Goal: Task Accomplishment & Management: Manage account settings

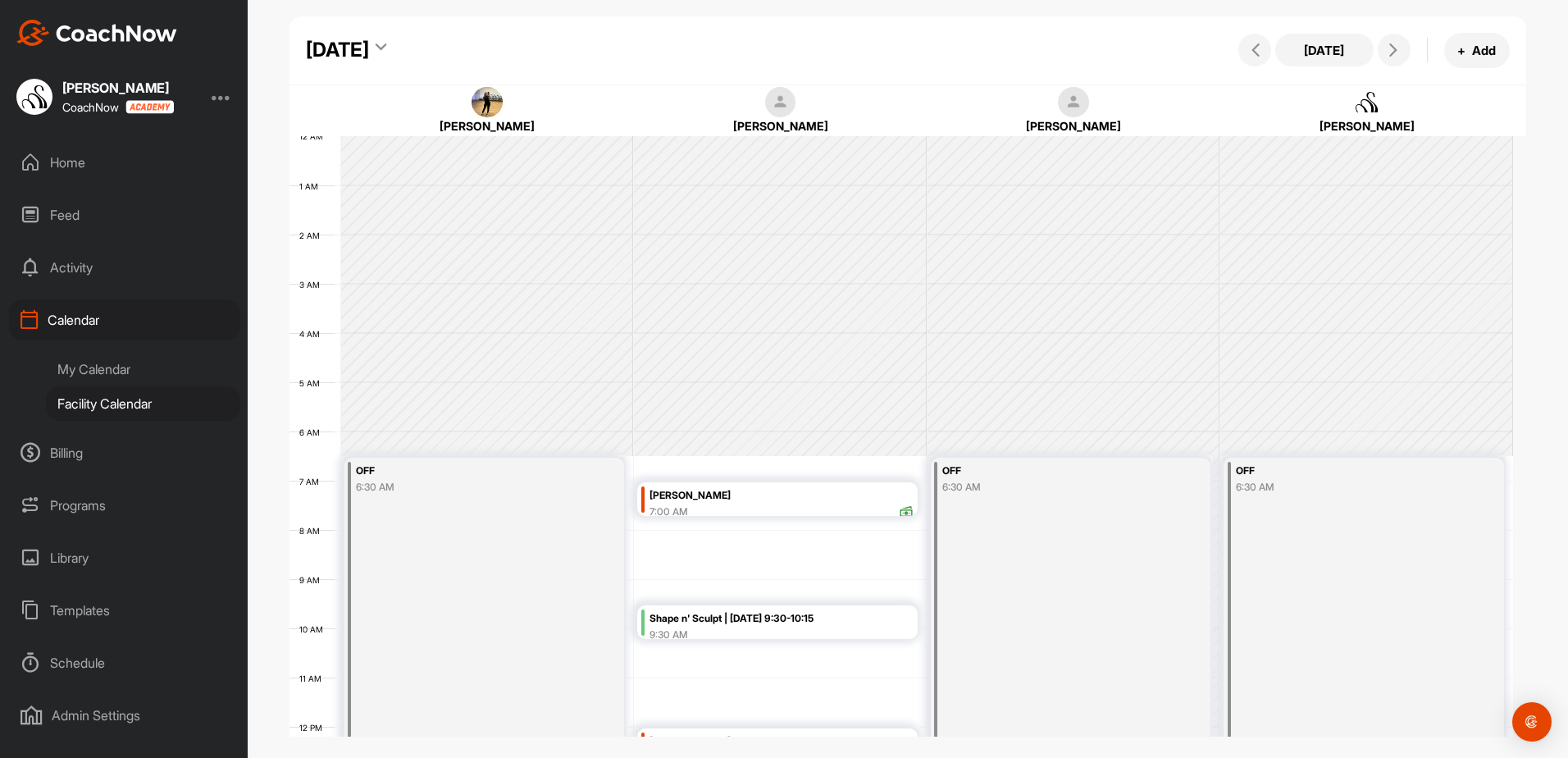
scroll to position [284, 0]
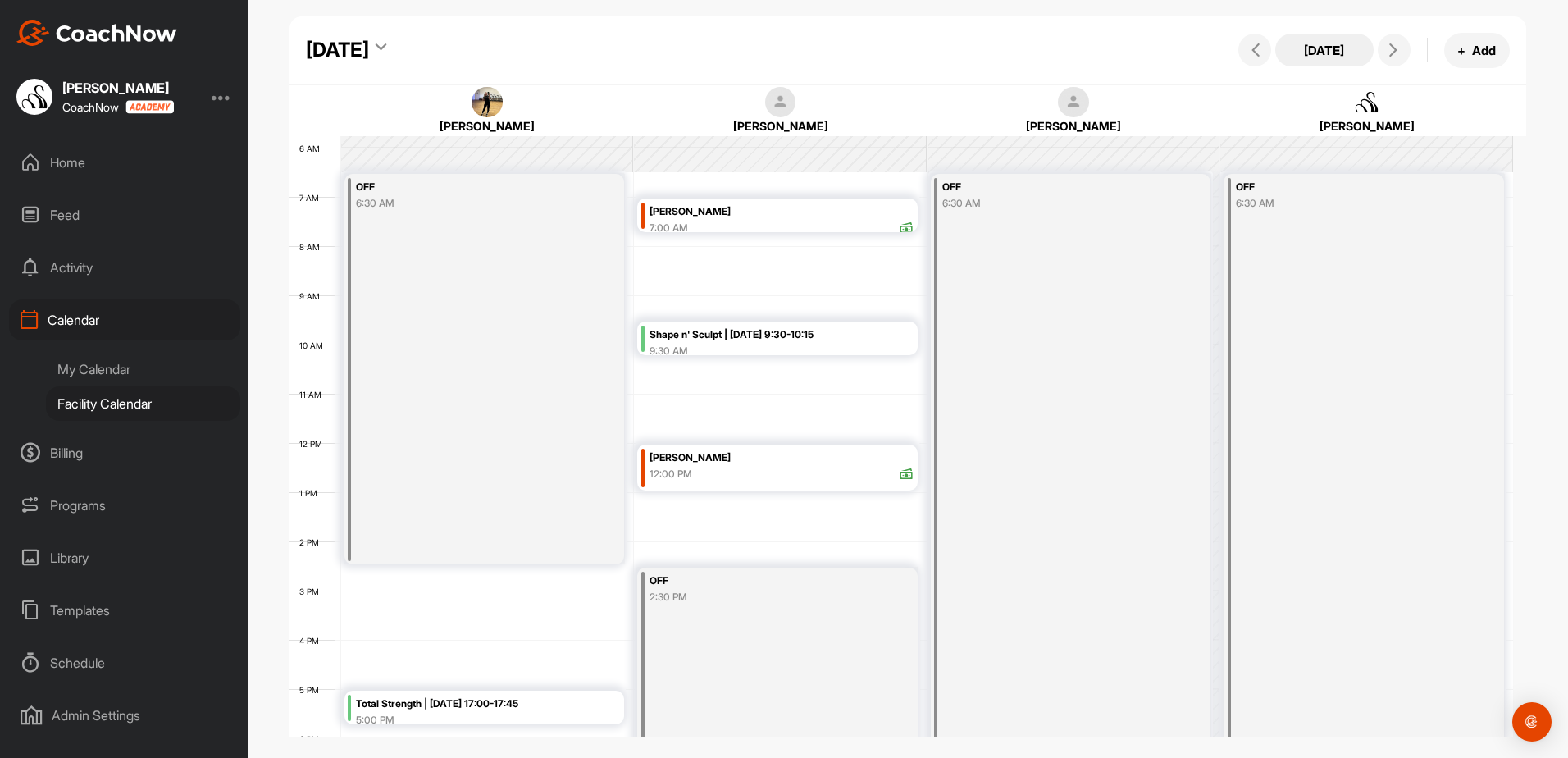
click at [1313, 55] on button "[DATE]" at bounding box center [1324, 50] width 99 height 33
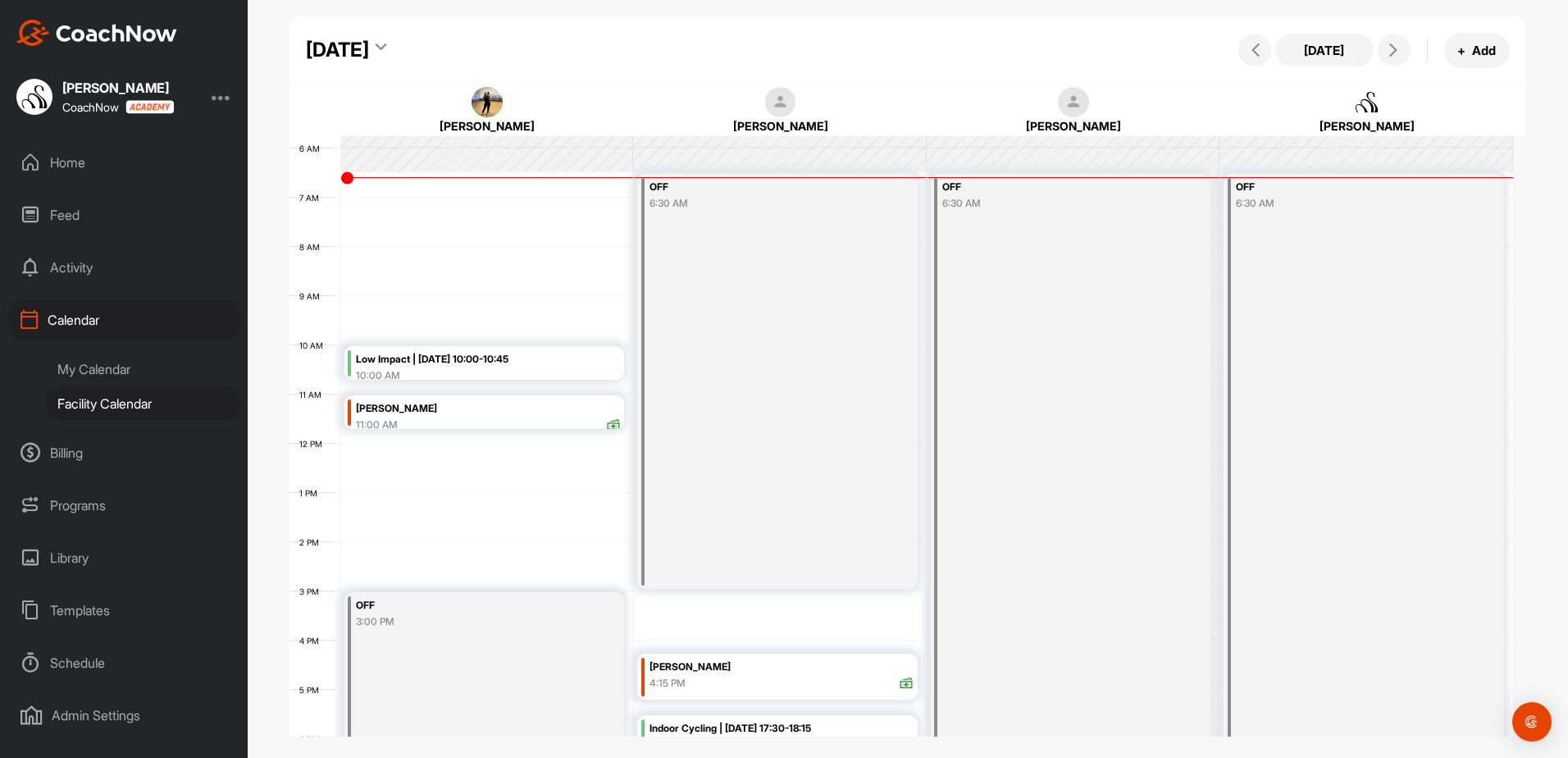
click at [369, 56] on div "[DATE]" at bounding box center [337, 50] width 63 height 30
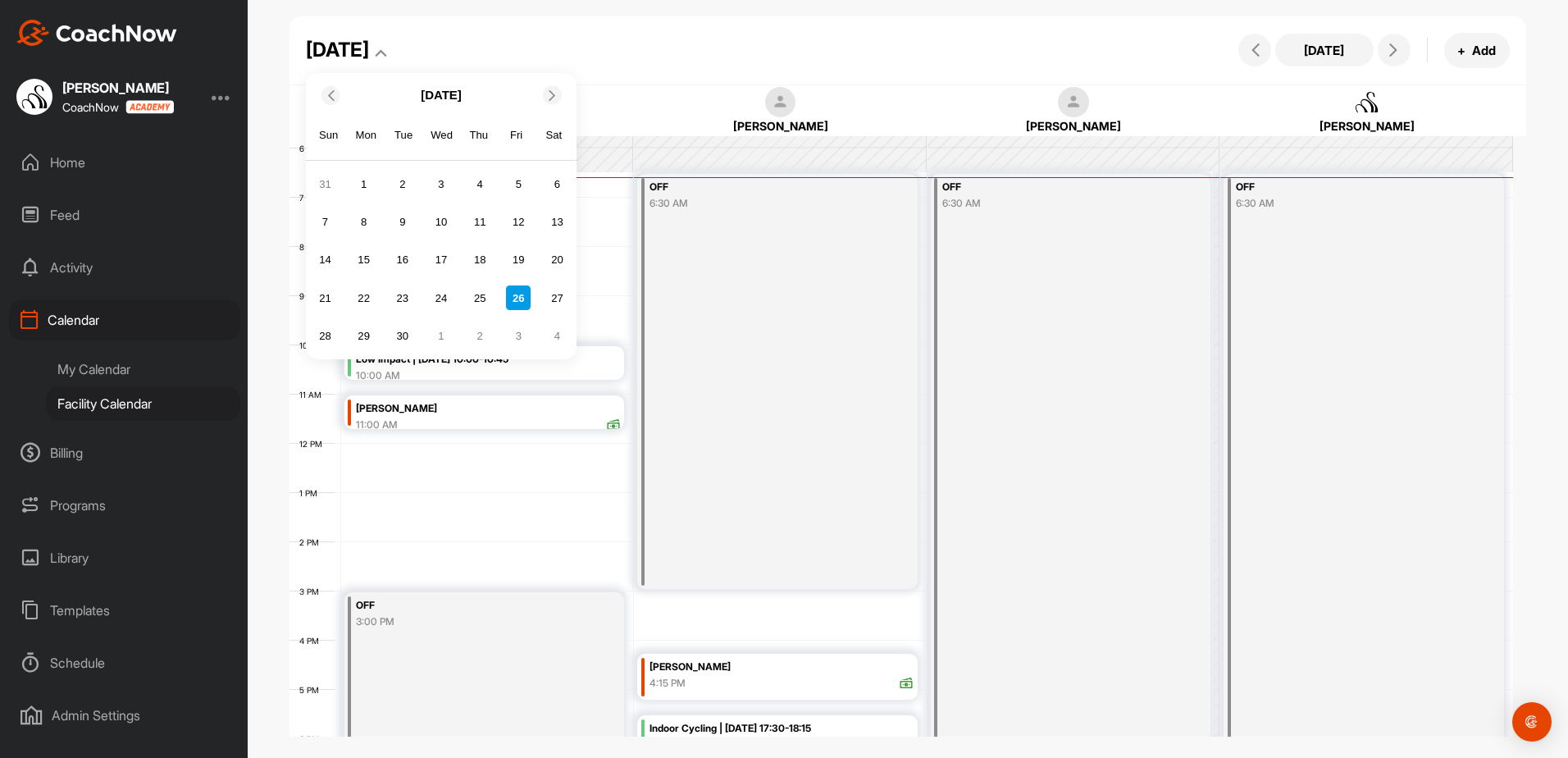
click at [558, 95] on icon at bounding box center [553, 95] width 11 height 11
click at [523, 223] on div "10" at bounding box center [518, 222] width 25 height 25
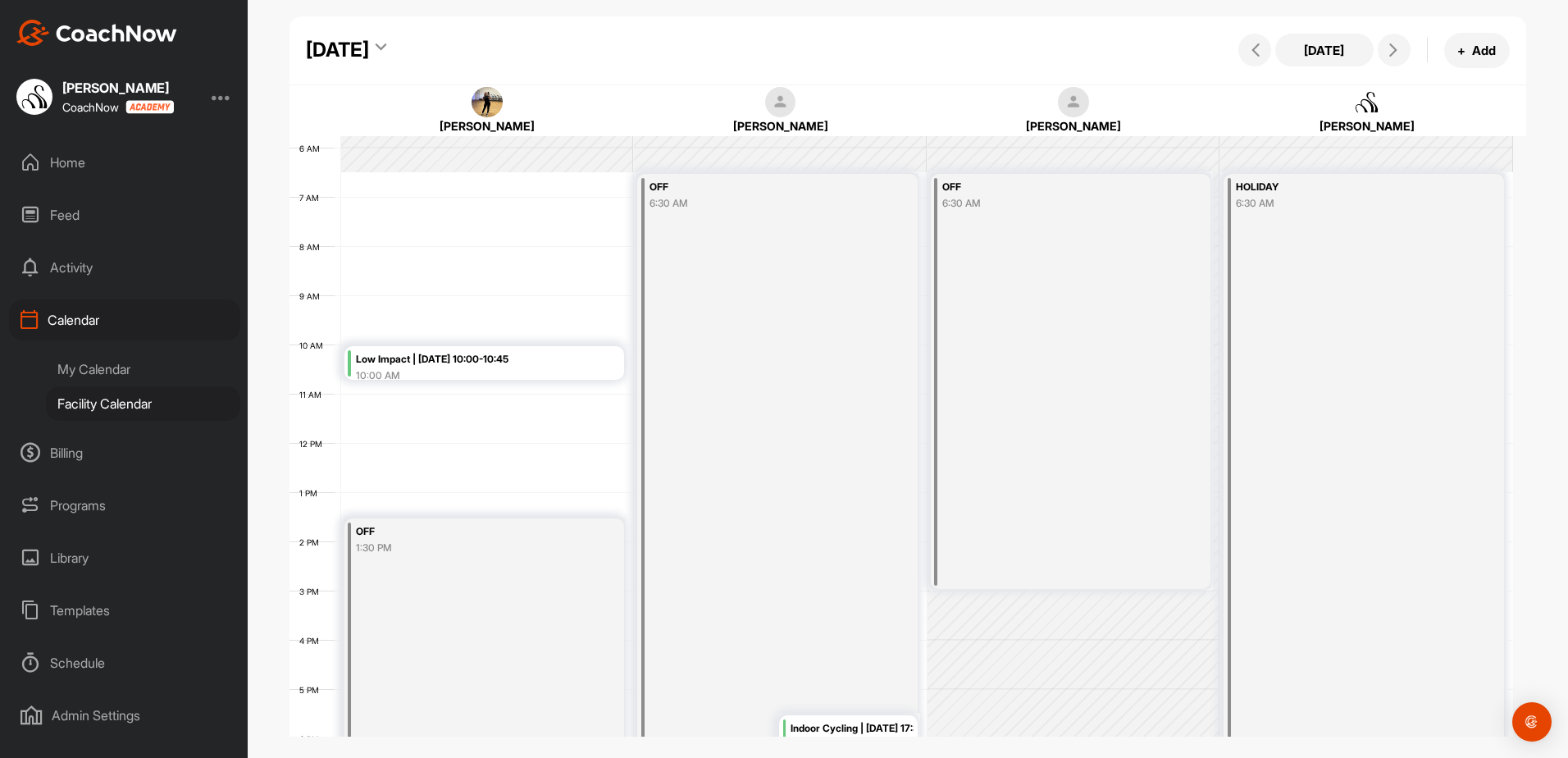
click at [408, 302] on div "12 AM 1 AM 2 AM 3 AM 4 AM 5 AM 6 AM 7 AM 8 AM 9 AM 10 AM 11 AM 12 PM 1 PM 2 PM …" at bounding box center [901, 443] width 1223 height 1181
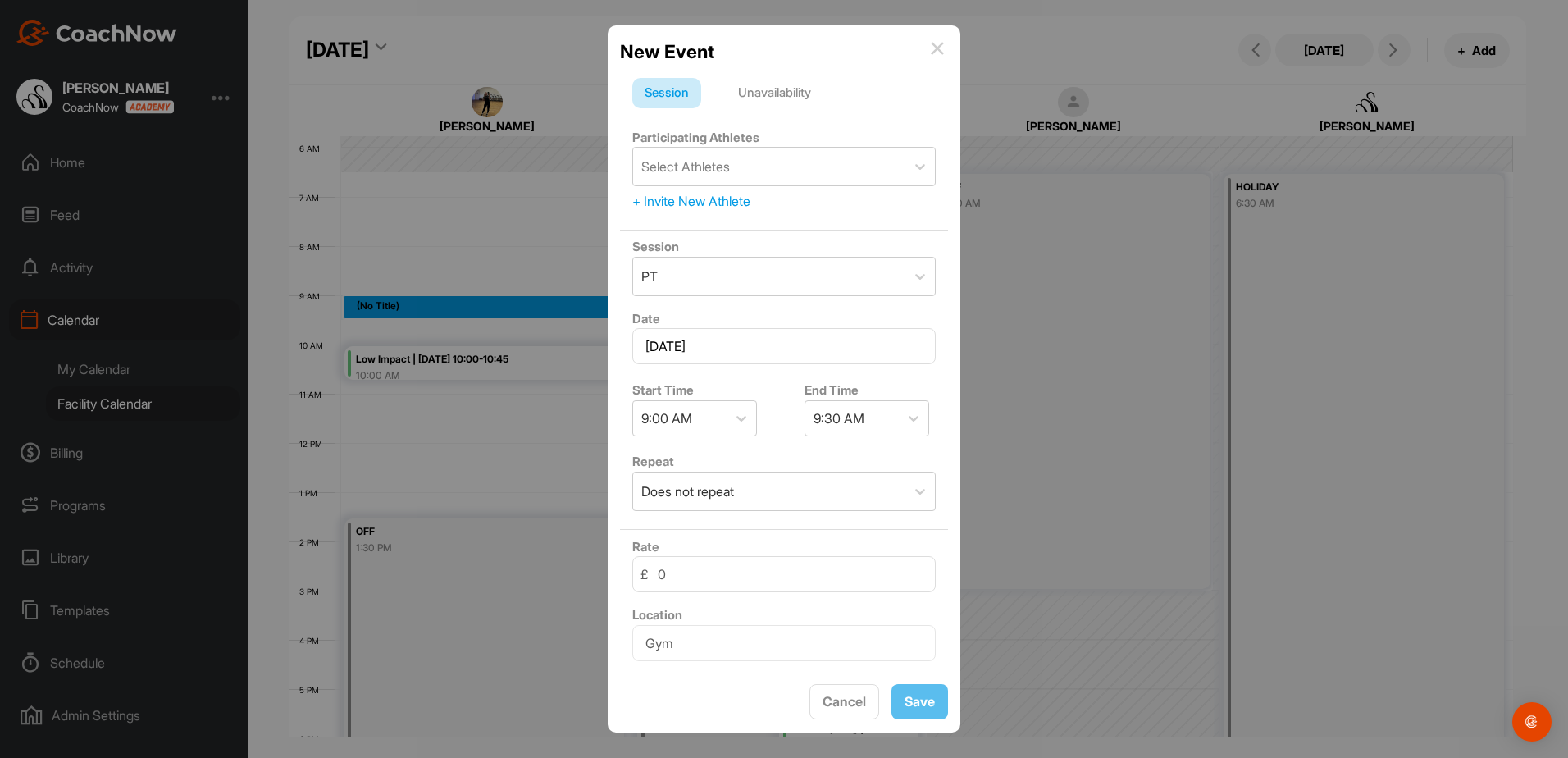
click at [772, 92] on div "Unavailability" at bounding box center [775, 93] width 98 height 31
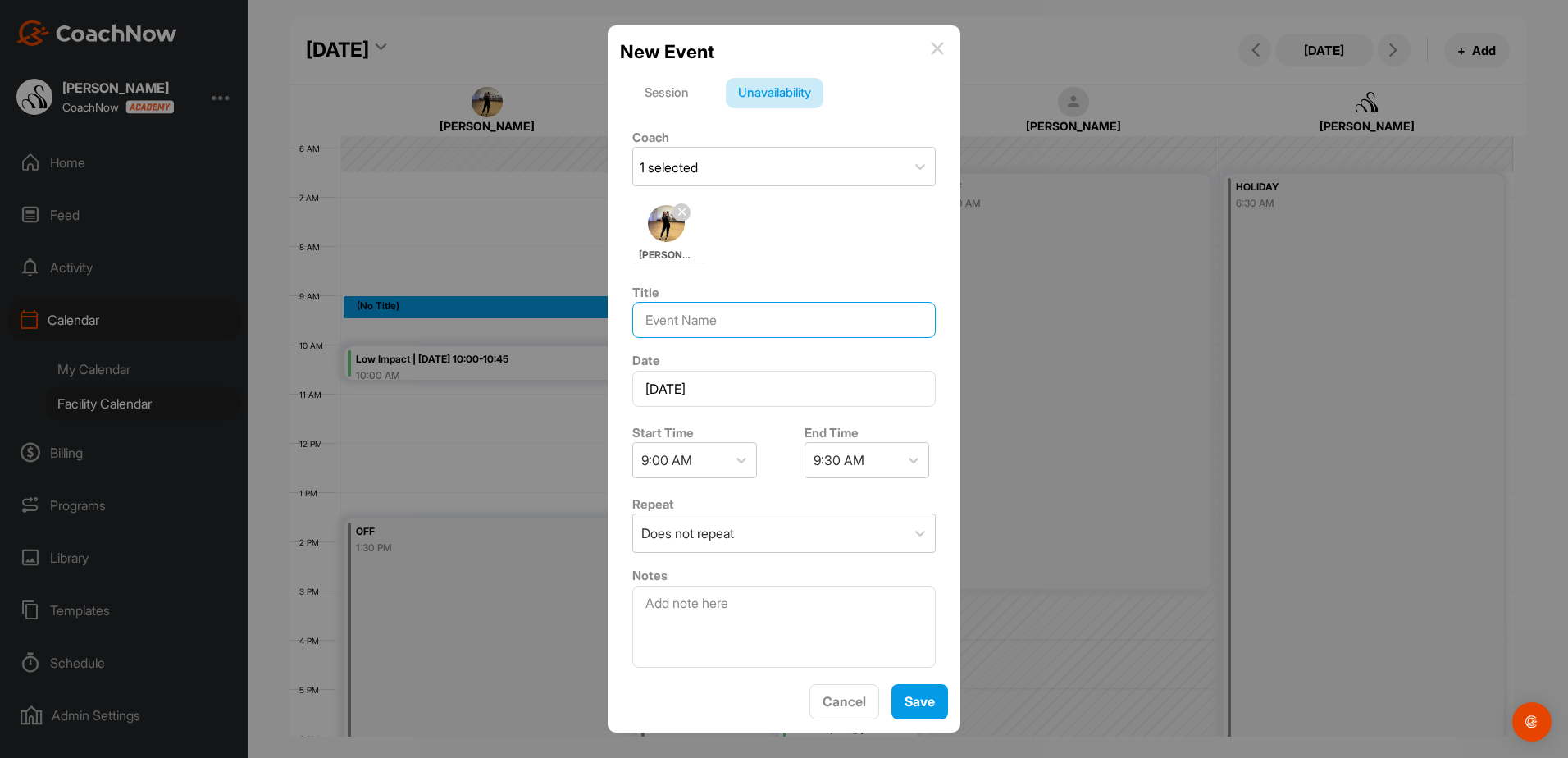
click at [709, 332] on input at bounding box center [784, 320] width 303 height 36
type input "Guest Pass - [PERSON_NAME]"
click at [920, 698] on span "Save" at bounding box center [919, 702] width 30 height 17
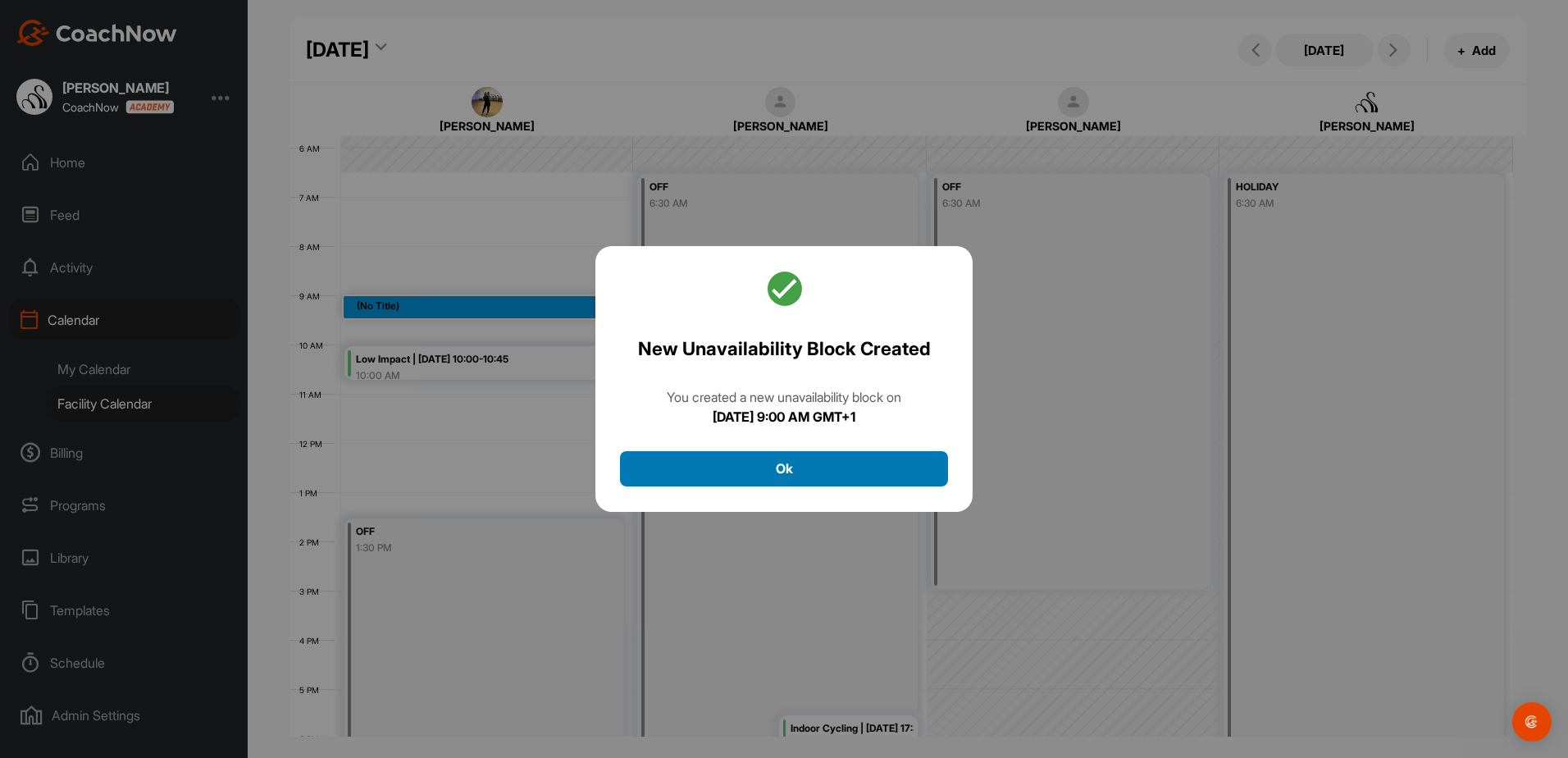
click at [842, 483] on button "Ok" at bounding box center [784, 469] width 328 height 35
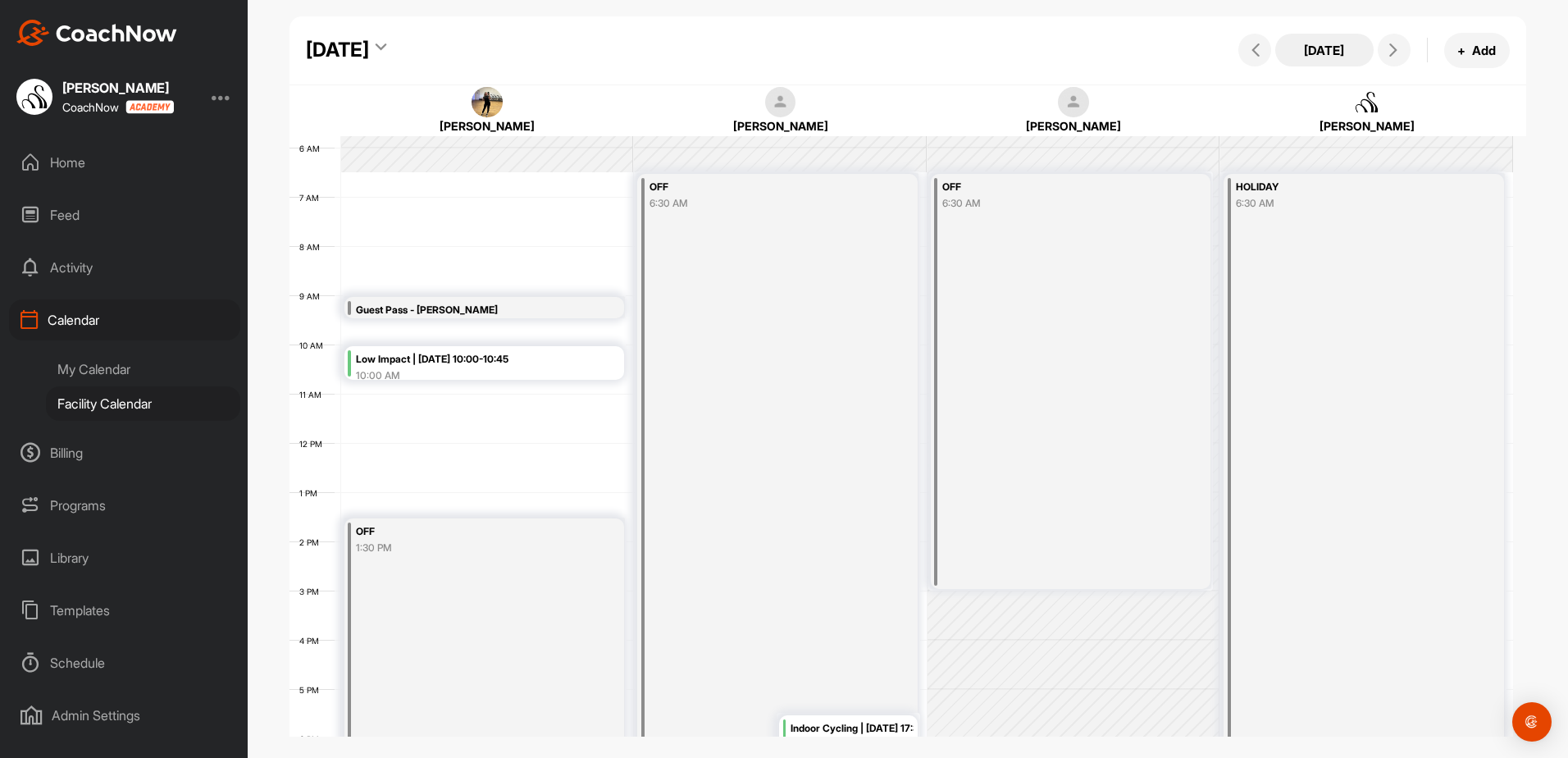
click at [1360, 47] on button "[DATE]" at bounding box center [1324, 50] width 99 height 33
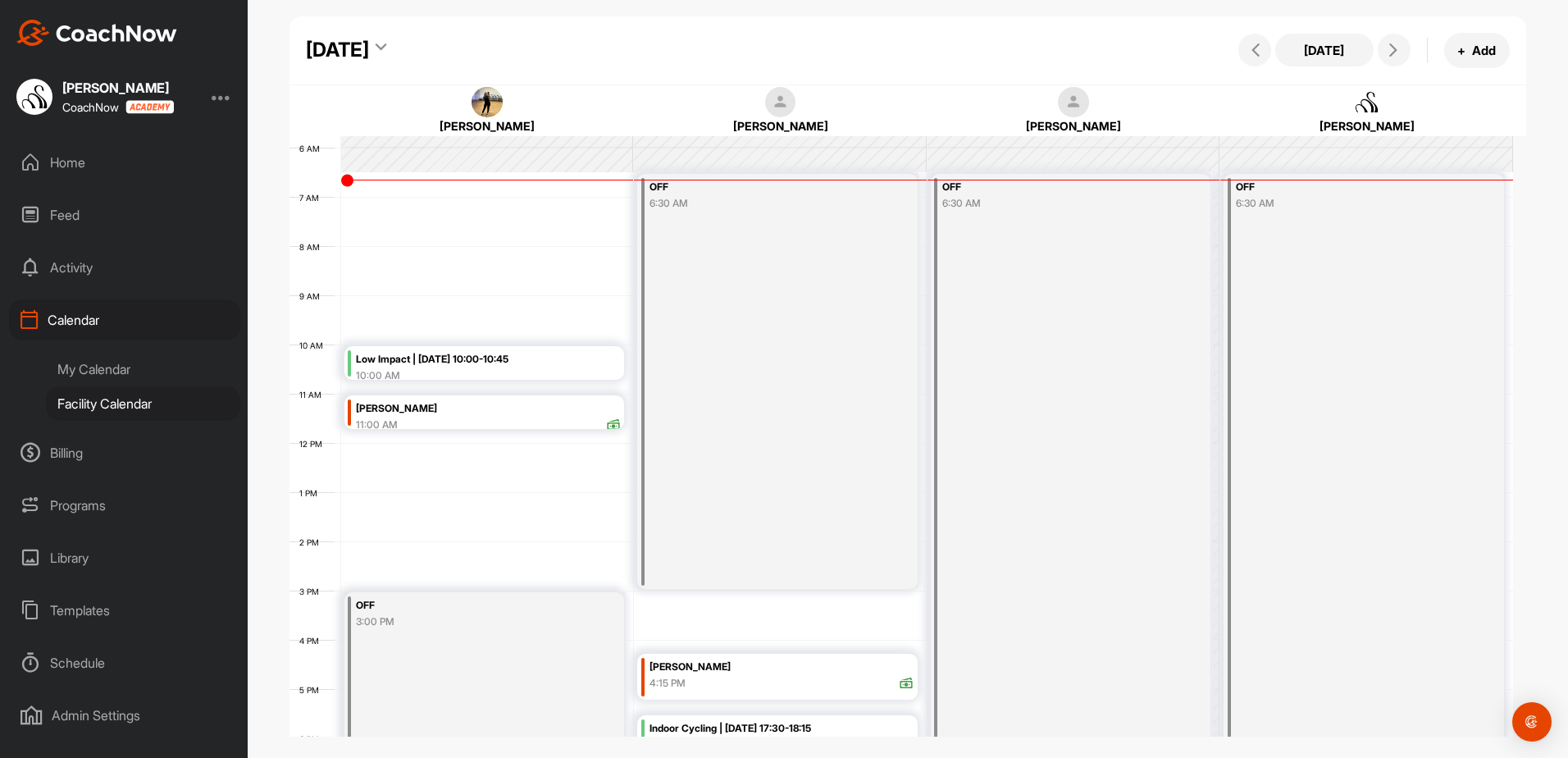
click at [465, 351] on div "Low Impact | [DATE] 10:00-10:45" at bounding box center [488, 360] width 265 height 18
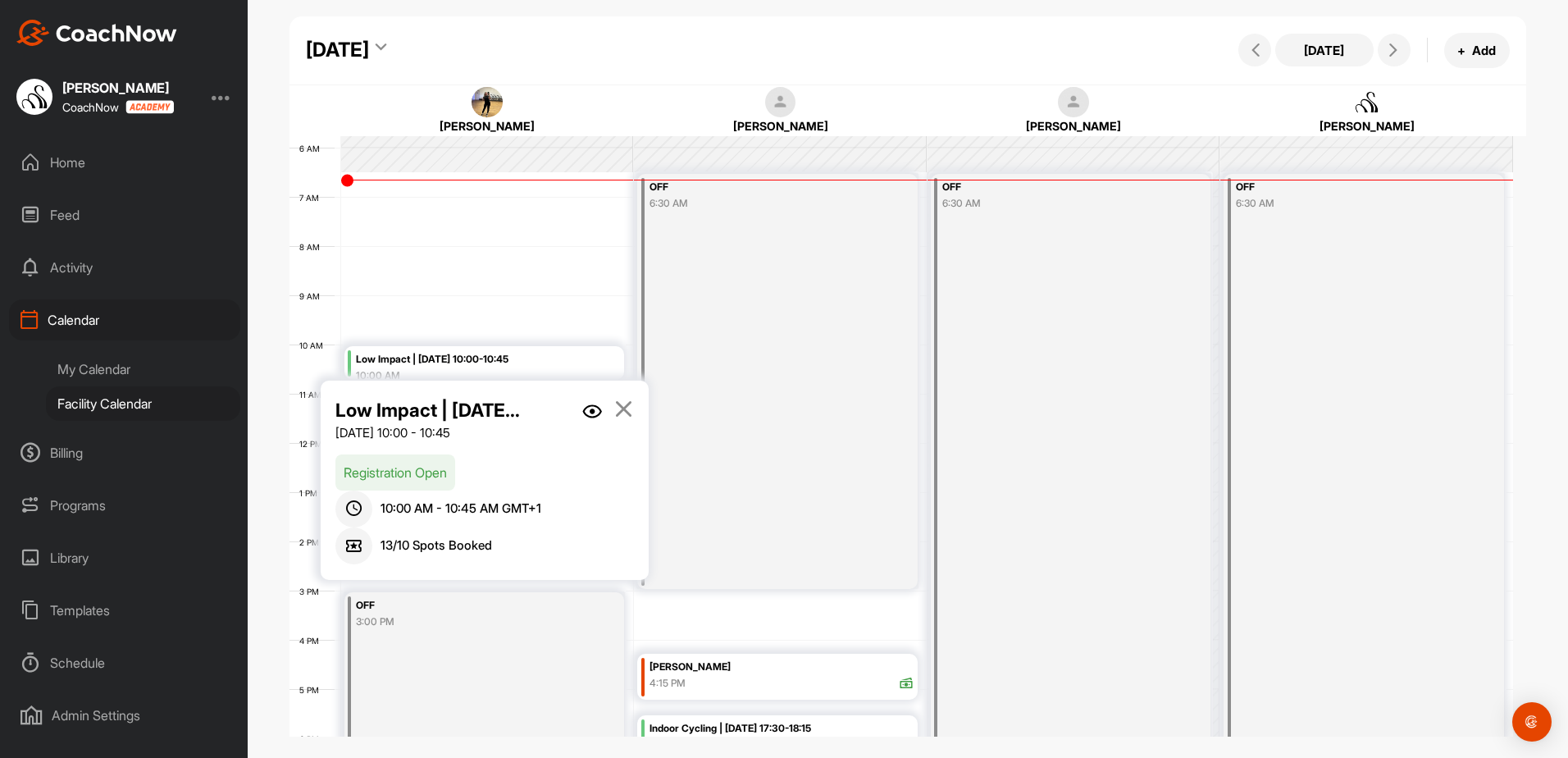
click at [465, 351] on div "Low Impact | [DATE] 10:00-10:45" at bounding box center [488, 360] width 265 height 18
click at [638, 411] on div "Low Impact | [DATE] 10:00-10:45 [DATE] 10:00 - 10:45 Registration Open 10:00 AM…" at bounding box center [484, 481] width 328 height 200
click at [630, 411] on icon at bounding box center [624, 409] width 18 height 18
